Goal: Task Accomplishment & Management: Use online tool/utility

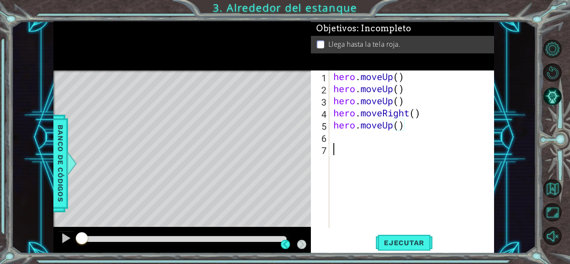
click at [377, 168] on div "hero . moveUp ( ) hero . moveUp ( ) hero . moveUp ( ) hero . moveRight ( ) hero…" at bounding box center [414, 162] width 165 height 182
click at [391, 246] on span "Ejecutar" at bounding box center [404, 243] width 57 height 8
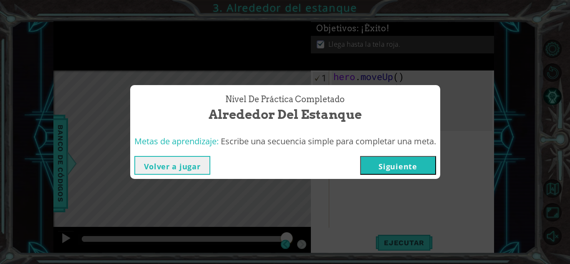
click at [374, 84] on div "Nivel de práctica Completado Alrededor del estanque Metas de aprendizaje: Escri…" at bounding box center [285, 132] width 570 height 264
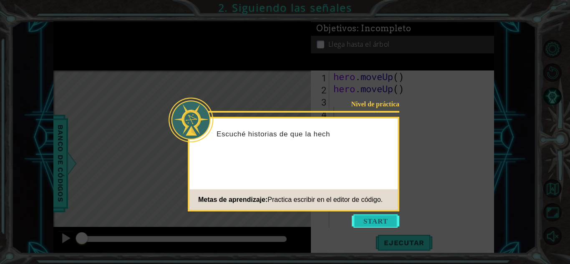
click at [359, 220] on button "Start" at bounding box center [376, 221] width 48 height 13
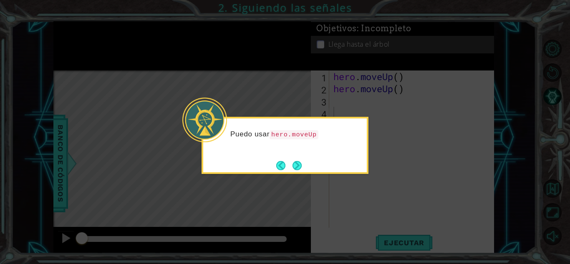
click at [300, 157] on div "Puedo usar hero.moveUp" at bounding box center [285, 145] width 167 height 57
click at [300, 161] on button "Next" at bounding box center [297, 165] width 9 height 9
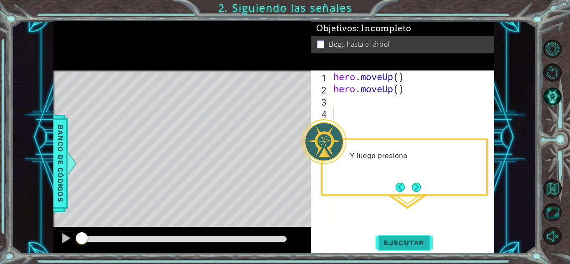
click at [402, 243] on span "Ejecutar" at bounding box center [404, 243] width 57 height 8
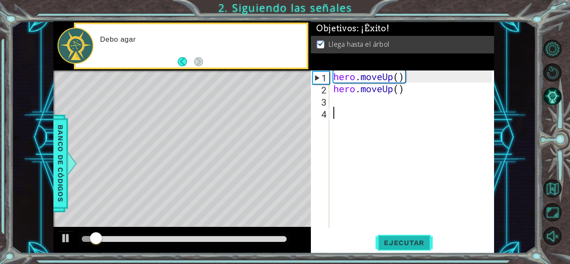
click at [402, 243] on span "Ejecutar" at bounding box center [404, 243] width 57 height 8
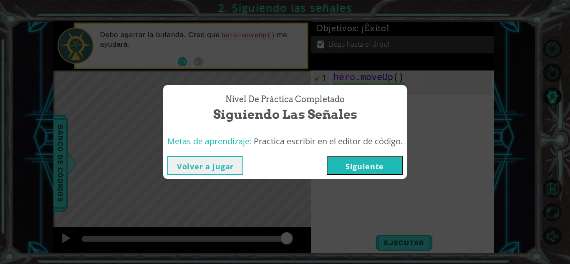
click at [354, 169] on button "Siguiente" at bounding box center [365, 165] width 76 height 19
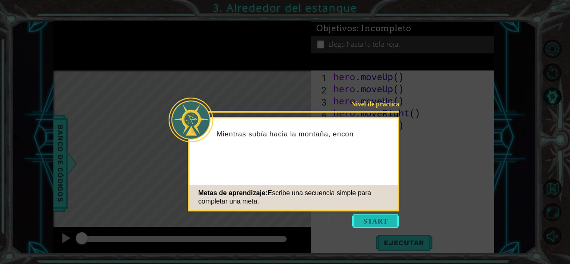
click at [375, 218] on button "Start" at bounding box center [376, 221] width 48 height 13
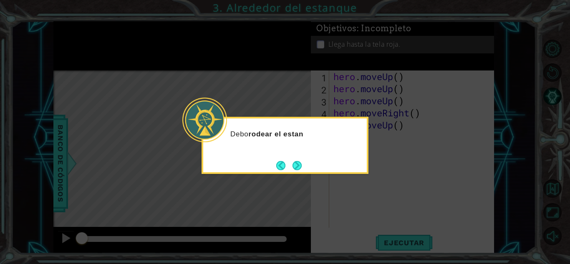
click at [402, 101] on icon at bounding box center [285, 132] width 570 height 264
click at [295, 167] on button "Next" at bounding box center [297, 165] width 10 height 10
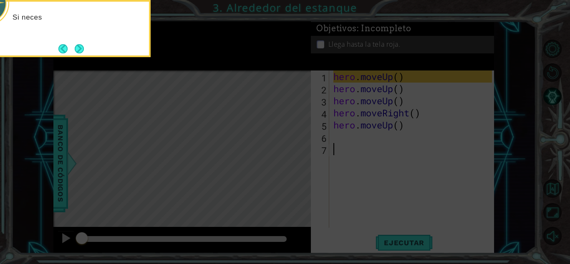
click at [404, 102] on icon at bounding box center [285, 40] width 570 height 450
click at [77, 47] on button "Next" at bounding box center [79, 48] width 9 height 9
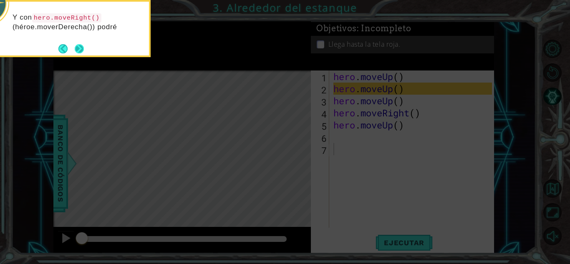
click at [81, 48] on button "Next" at bounding box center [79, 48] width 9 height 9
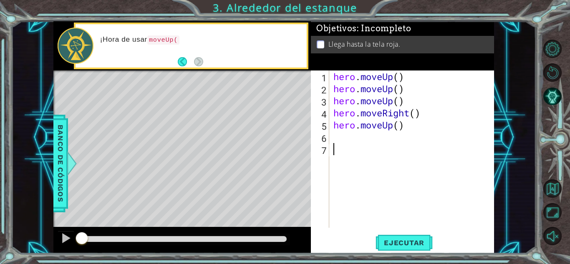
click at [405, 102] on div "hero . moveUp ( ) hero . moveUp ( ) hero . moveUp ( ) hero . moveRight ( ) hero…" at bounding box center [414, 162] width 165 height 182
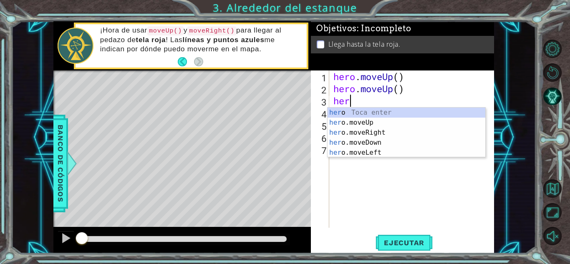
type textarea "h"
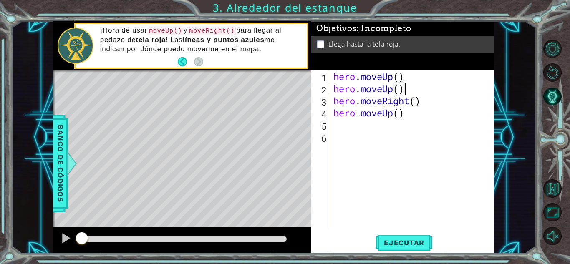
type textarea "hero.moveUp()"
click at [392, 238] on button "Ejecutar" at bounding box center [404, 243] width 57 height 18
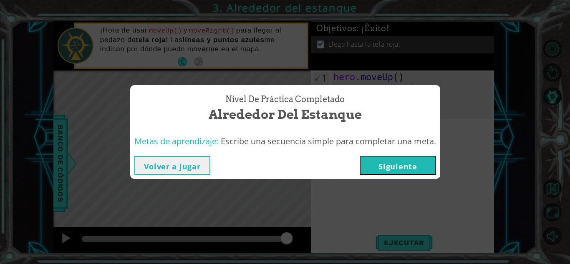
click at [392, 165] on button "Siguiente" at bounding box center [398, 165] width 76 height 19
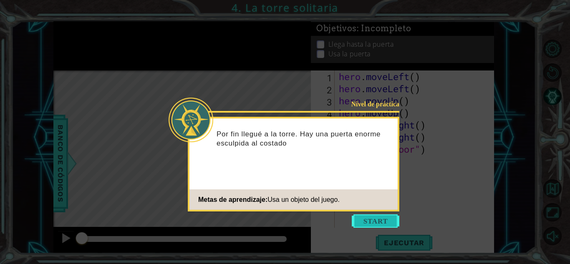
click at [364, 220] on button "Start" at bounding box center [376, 221] width 48 height 13
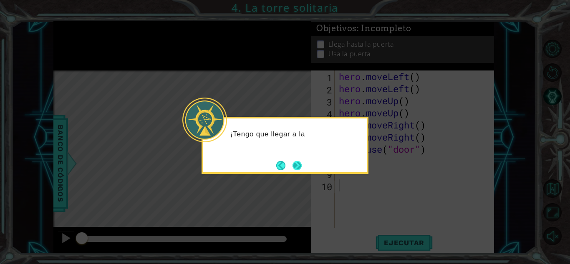
click at [297, 168] on button "Next" at bounding box center [297, 165] width 9 height 9
click at [297, 167] on button "Next" at bounding box center [297, 165] width 10 height 10
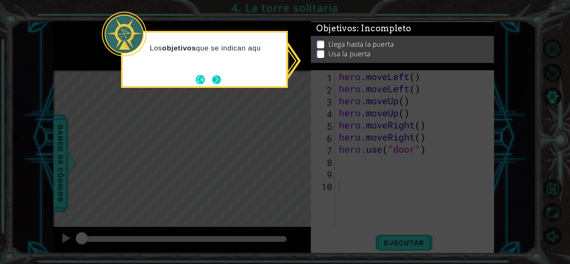
click at [215, 78] on button "Next" at bounding box center [216, 79] width 9 height 9
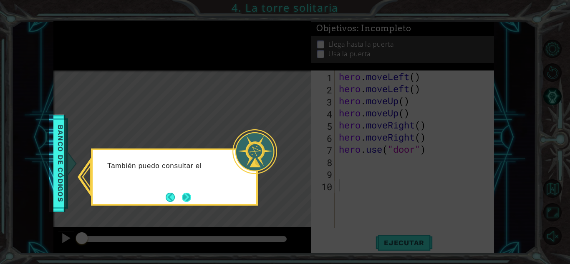
click at [182, 200] on button "Next" at bounding box center [186, 197] width 9 height 9
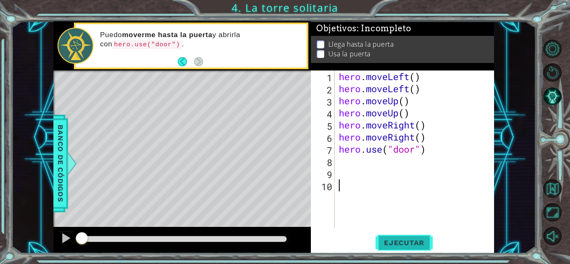
click at [398, 245] on span "Ejecutar" at bounding box center [404, 243] width 57 height 8
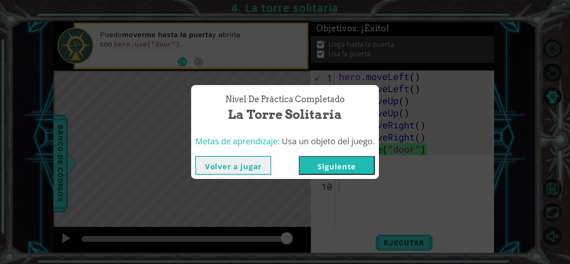
click at [320, 163] on button "Siguiente" at bounding box center [337, 165] width 76 height 19
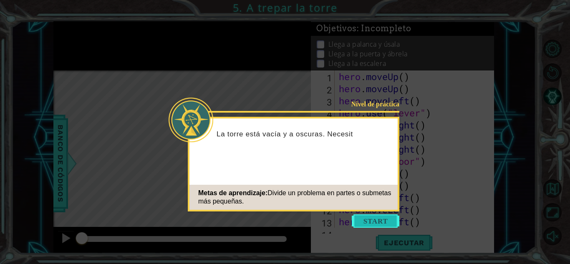
click at [362, 223] on button "Start" at bounding box center [376, 221] width 48 height 13
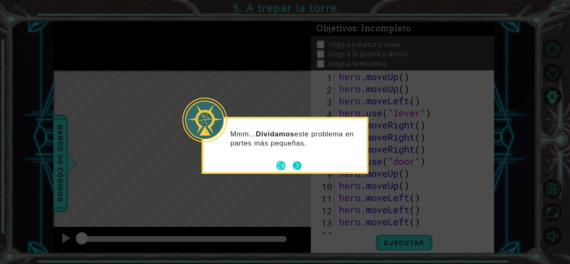
click at [297, 165] on button "Next" at bounding box center [298, 166] width 10 height 10
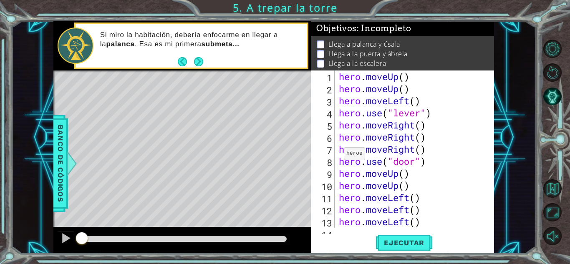
click at [310, 116] on div "Level Map" at bounding box center [246, 194] width 386 height 246
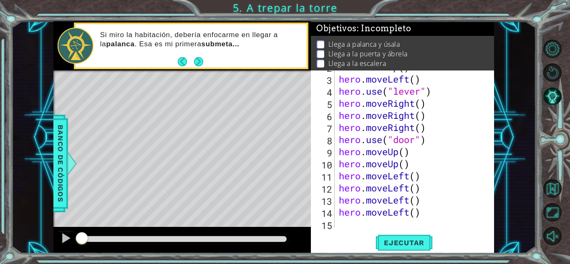
scroll to position [22, 0]
click at [405, 240] on span "Ejecutar" at bounding box center [404, 243] width 57 height 8
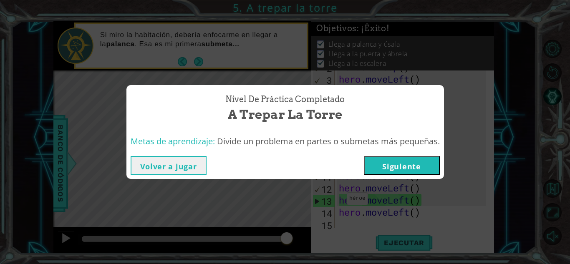
click at [388, 170] on button "Siguiente" at bounding box center [402, 165] width 76 height 19
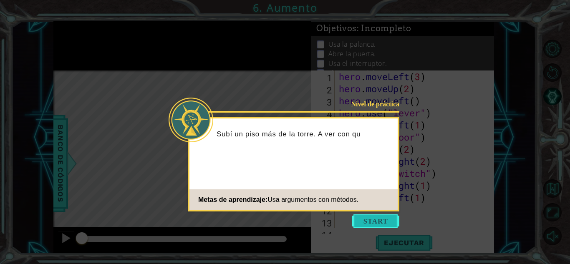
click at [359, 223] on button "Start" at bounding box center [376, 221] width 48 height 13
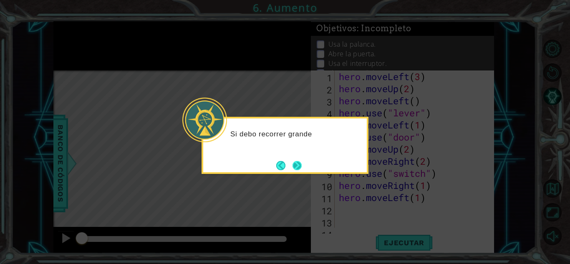
click at [294, 161] on button "Next" at bounding box center [297, 165] width 9 height 9
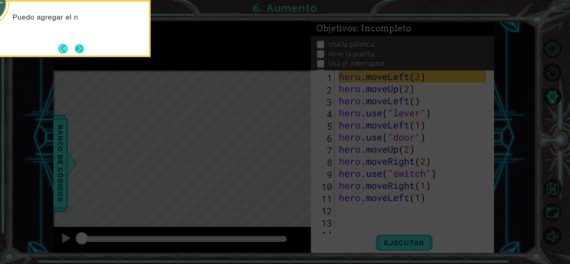
click at [84, 50] on button "Next" at bounding box center [79, 48] width 9 height 9
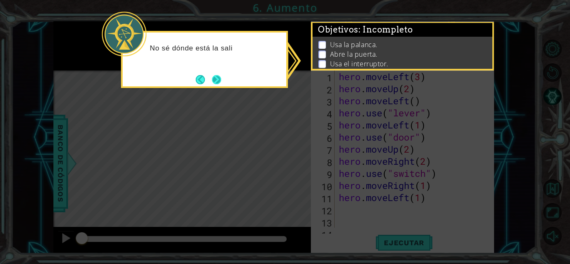
click at [218, 80] on button "Next" at bounding box center [217, 80] width 10 height 10
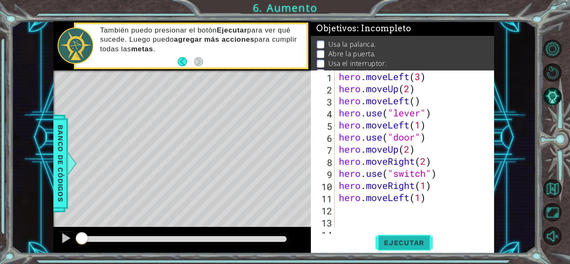
click at [390, 242] on span "Ejecutar" at bounding box center [404, 243] width 57 height 8
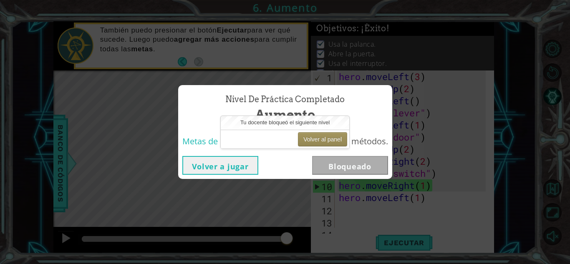
click at [290, 127] on div "Tu docente bloqueó el siguiente nivel" at bounding box center [285, 123] width 129 height 14
click at [221, 164] on button "Volver a jugar" at bounding box center [220, 165] width 76 height 19
